Goal: Task Accomplishment & Management: Complete application form

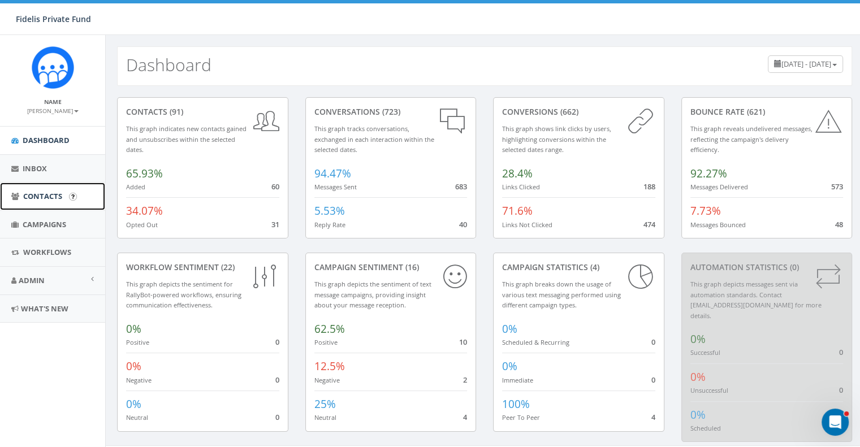
click at [55, 200] on span "Contacts" at bounding box center [42, 196] width 39 height 10
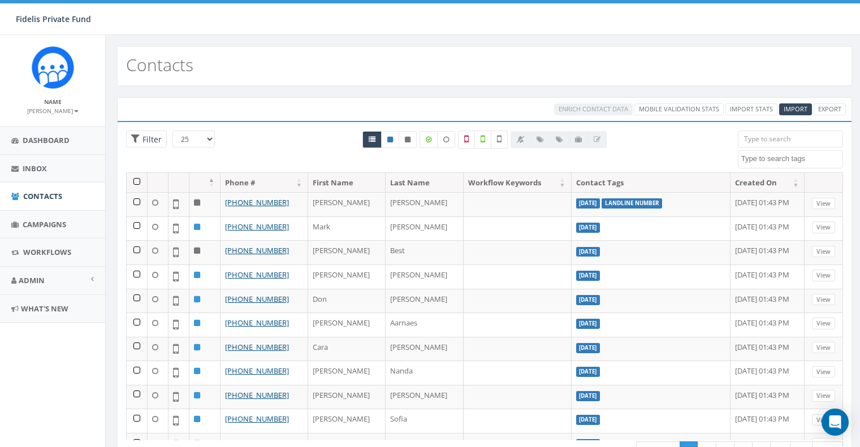
select select
click at [53, 224] on span "Campaigns" at bounding box center [45, 224] width 44 height 10
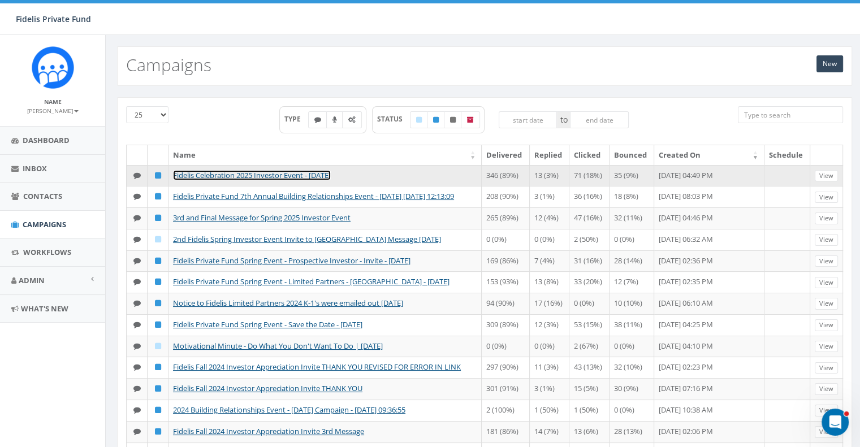
click at [311, 174] on link "Fidelis Celebration 2025 Investor Event - Thursday, Nov 13, 2025" at bounding box center [252, 175] width 158 height 10
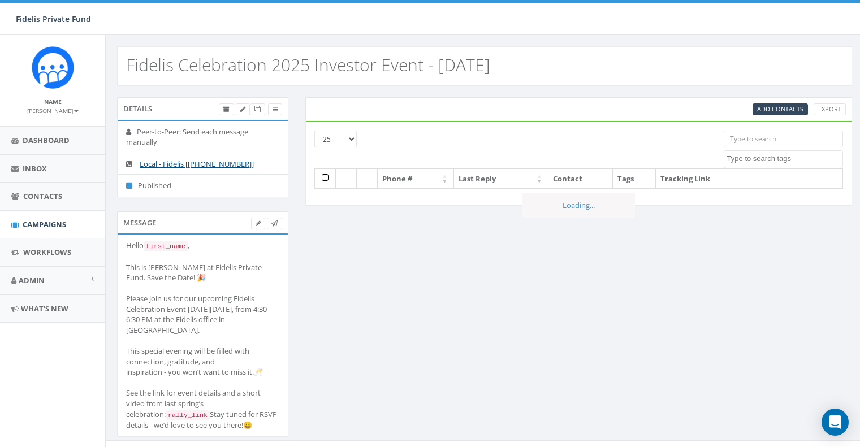
select select
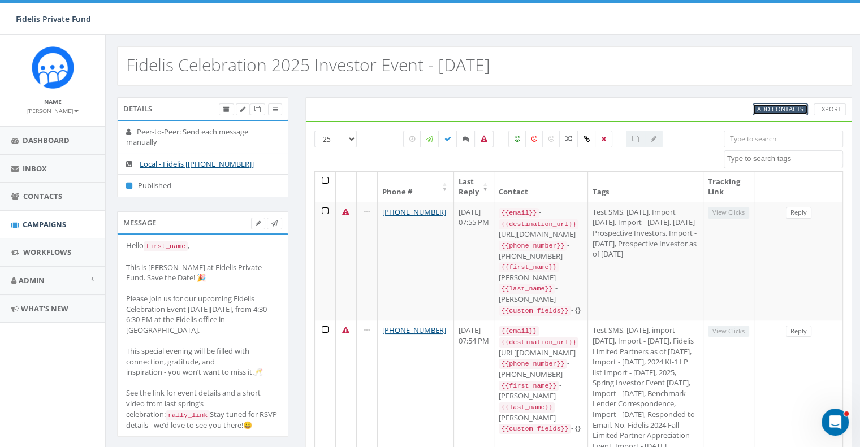
click at [776, 112] on span "Add Contacts" at bounding box center [780, 109] width 46 height 8
select select
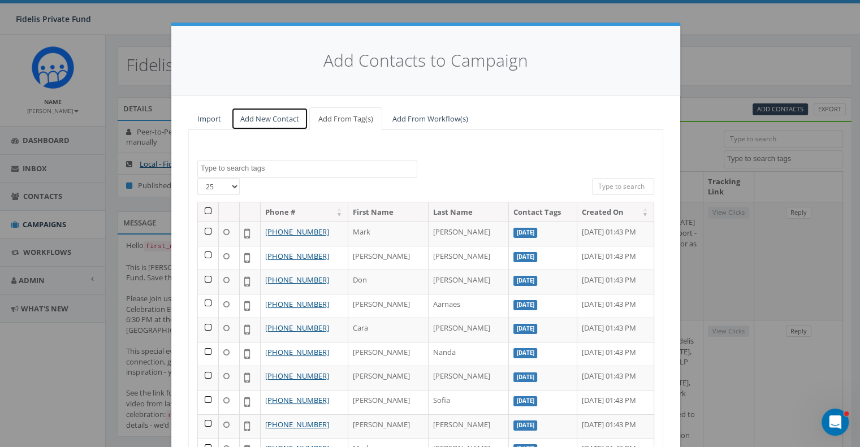
click at [265, 119] on link "Add New Contact" at bounding box center [269, 118] width 77 height 23
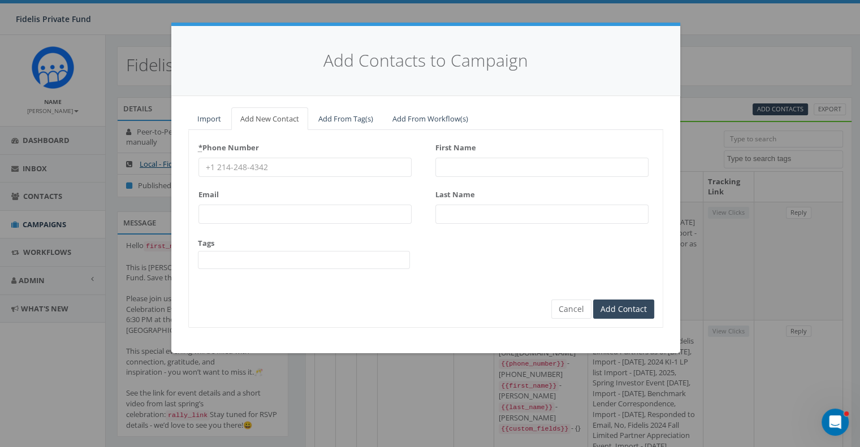
click at [288, 168] on input "* Phone Number" at bounding box center [304, 167] width 213 height 19
type input "[PHONE_NUMBER]"
click at [446, 172] on input "First Name" at bounding box center [541, 167] width 213 height 19
type input "Blanca"
click at [452, 210] on input "Last Name" at bounding box center [541, 214] width 213 height 19
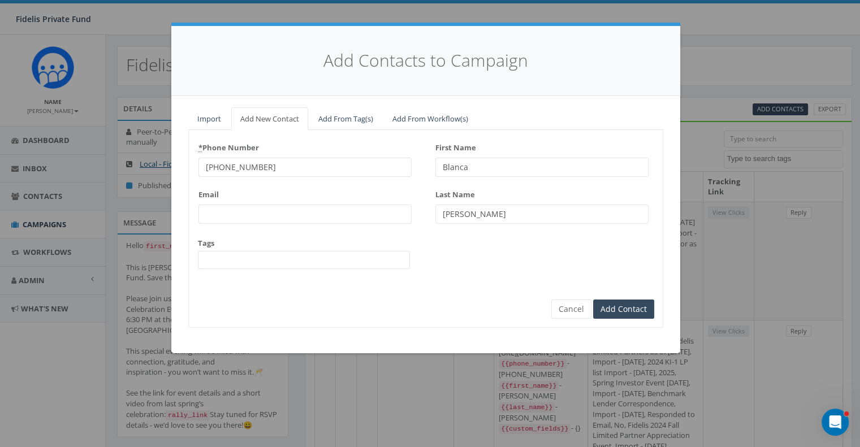
type input "[PERSON_NAME]"
click at [285, 211] on input "Email" at bounding box center [304, 214] width 213 height 19
paste input "[EMAIL_ADDRESS][DOMAIN_NAME]"
type input "[EMAIL_ADDRESS][DOMAIN_NAME]"
click at [349, 264] on span at bounding box center [304, 260] width 212 height 18
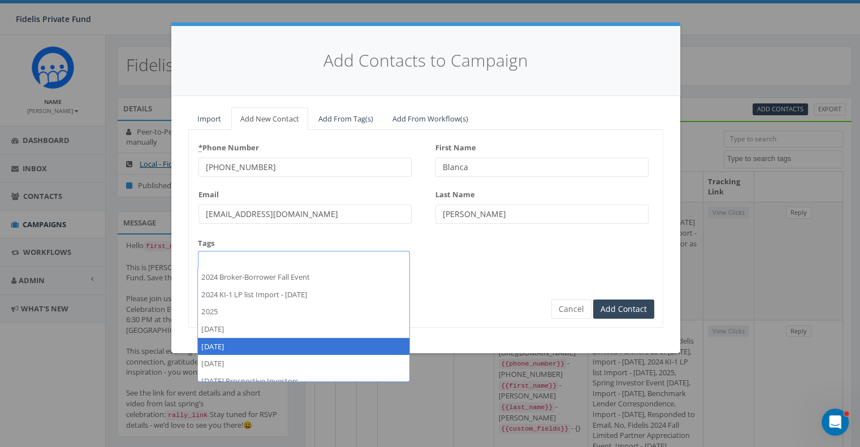
select select "[DATE]"
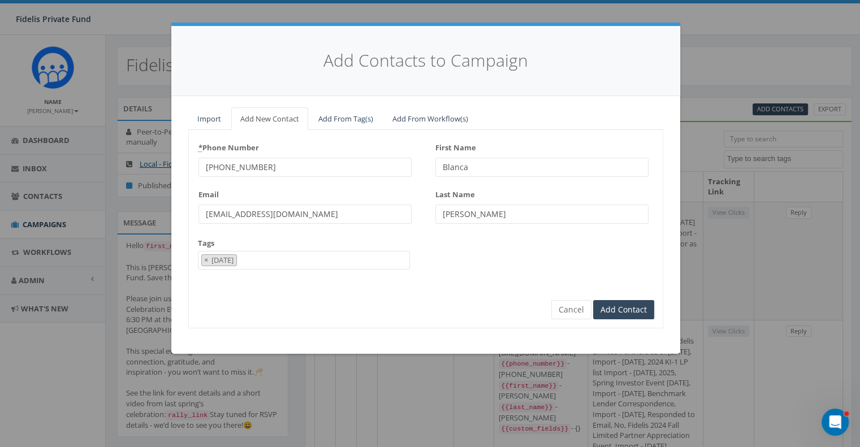
scroll to position [43, 0]
click at [628, 306] on input "Add Contact" at bounding box center [623, 309] width 61 height 19
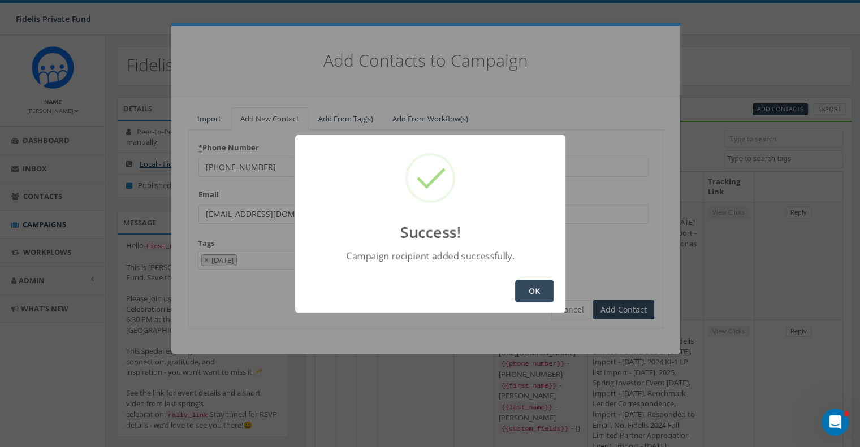
click at [535, 289] on button "OK" at bounding box center [534, 291] width 38 height 23
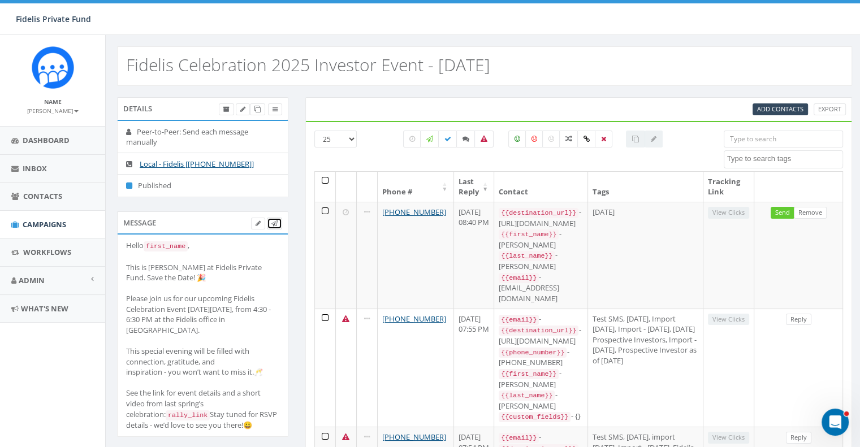
click at [274, 222] on icon at bounding box center [274, 224] width 6 height 6
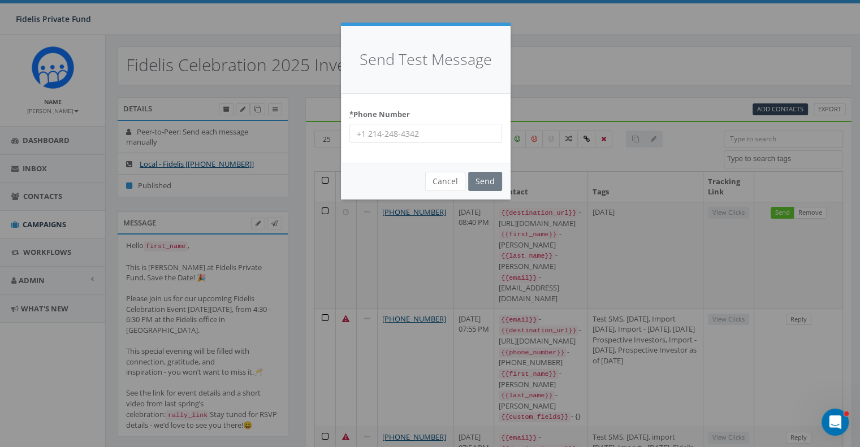
click at [446, 136] on input "* Phone Number" at bounding box center [425, 133] width 153 height 19
click at [361, 136] on input "[PHONE_NUMBER]" at bounding box center [425, 133] width 153 height 19
type input "[PHONE_NUMBER]"
click at [483, 178] on input "Send" at bounding box center [485, 181] width 34 height 19
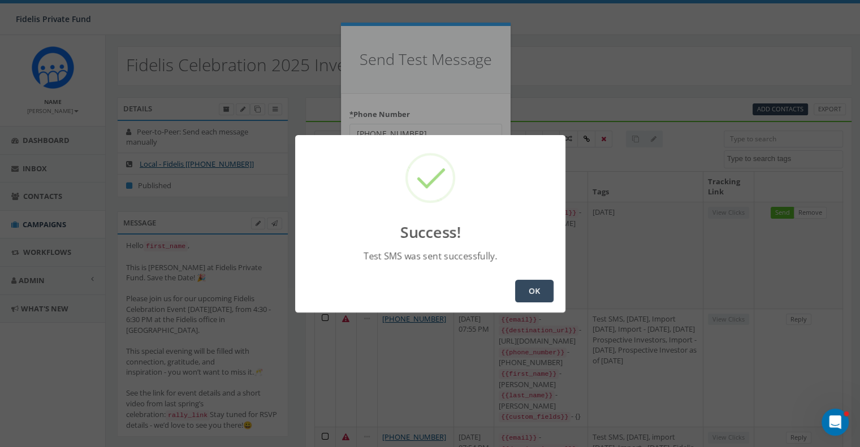
click at [534, 290] on button "OK" at bounding box center [534, 291] width 38 height 23
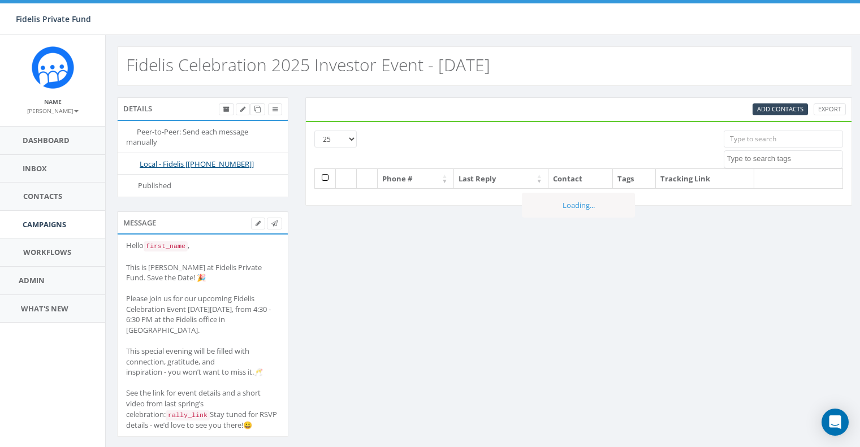
select select
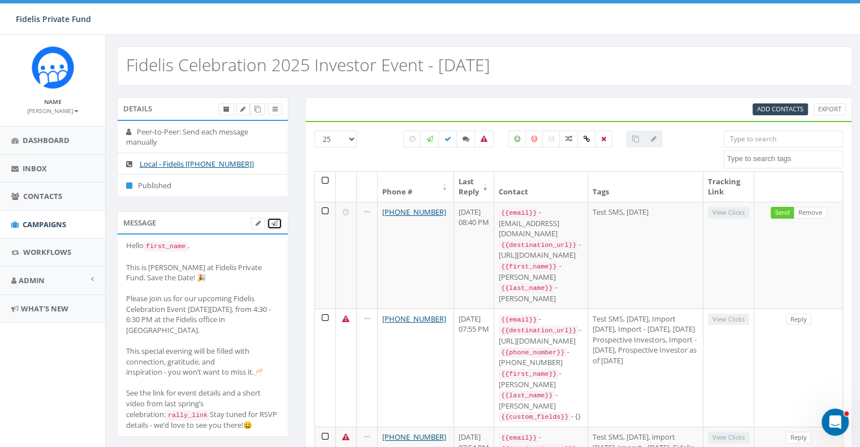
click at [278, 222] on link at bounding box center [274, 224] width 15 height 12
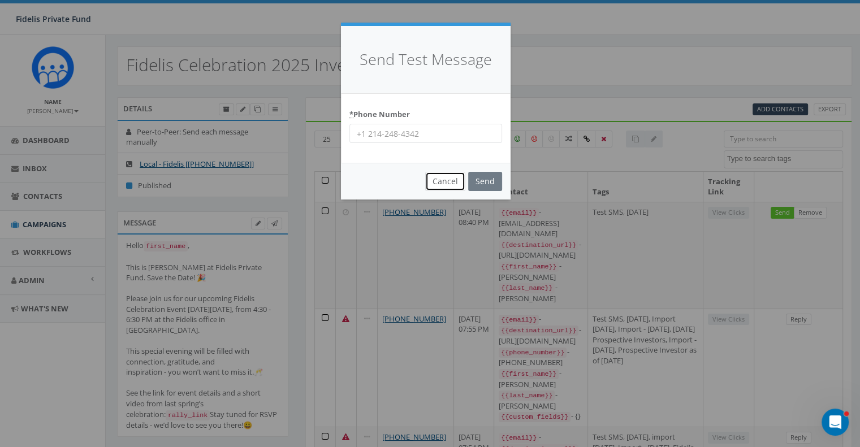
click at [444, 182] on button "Cancel" at bounding box center [445, 181] width 40 height 19
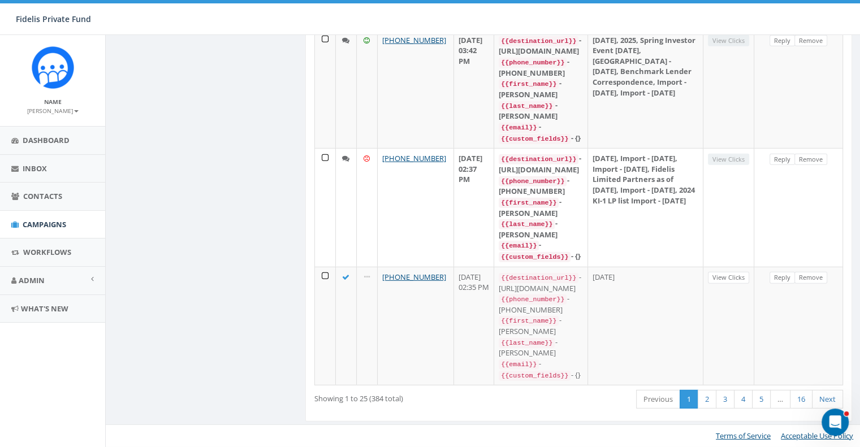
scroll to position [3857, 0]
click at [806, 400] on link "16" at bounding box center [801, 399] width 23 height 19
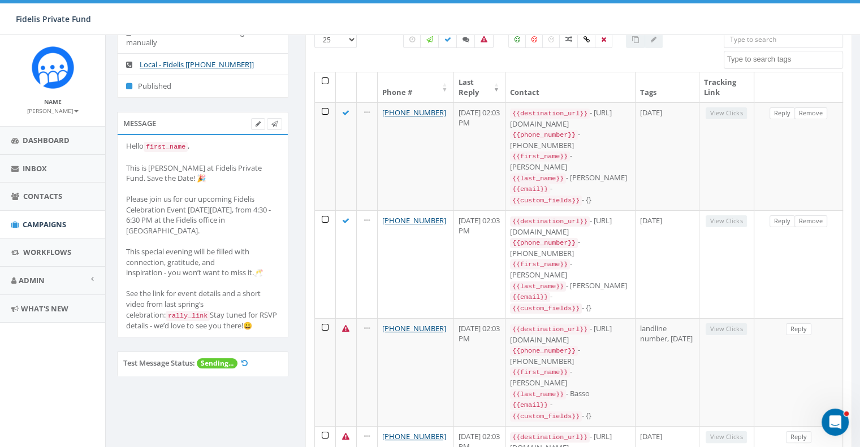
scroll to position [0, 0]
